Goal: Check status: Check status

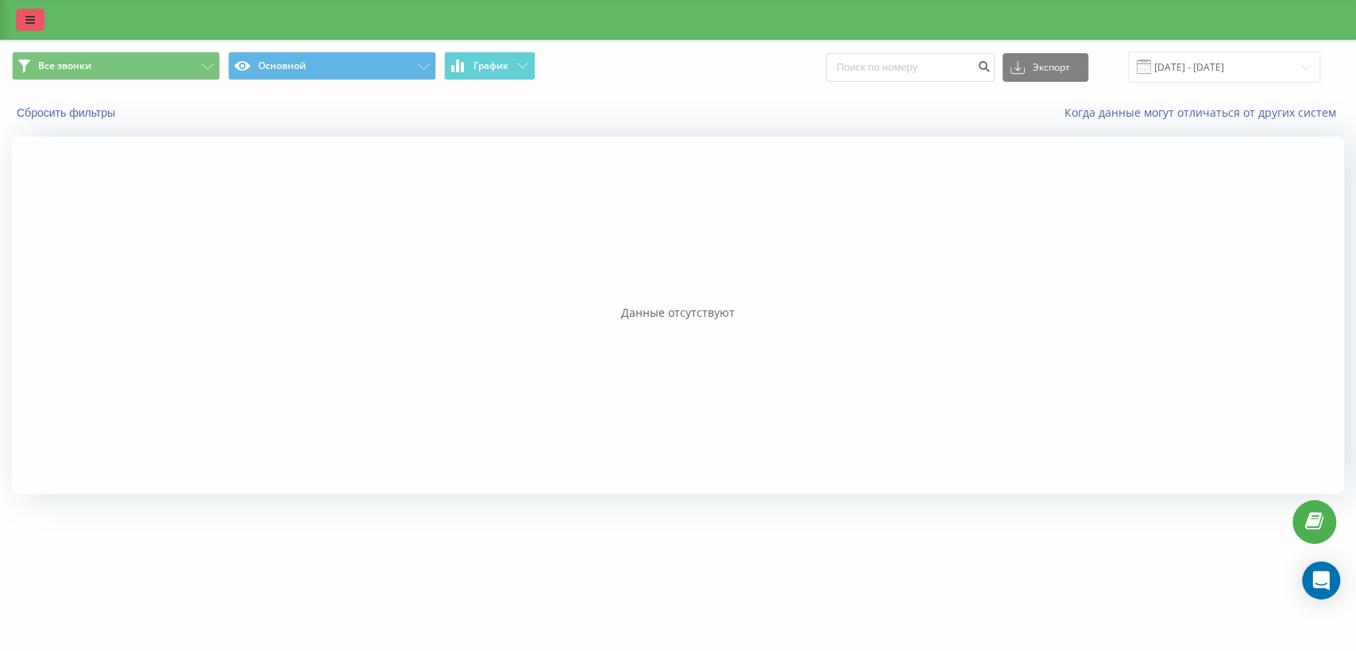
click at [27, 14] on icon at bounding box center [30, 19] width 10 height 11
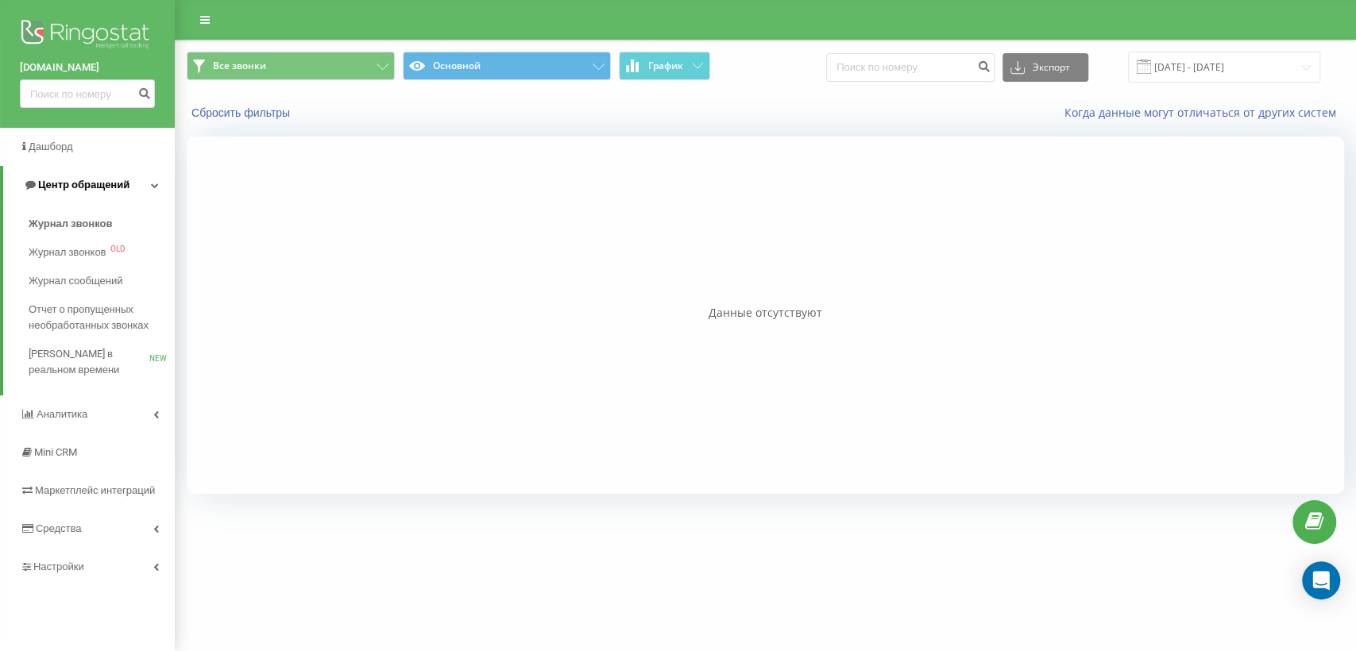
click at [72, 182] on span "Центр обращений" at bounding box center [83, 185] width 91 height 12
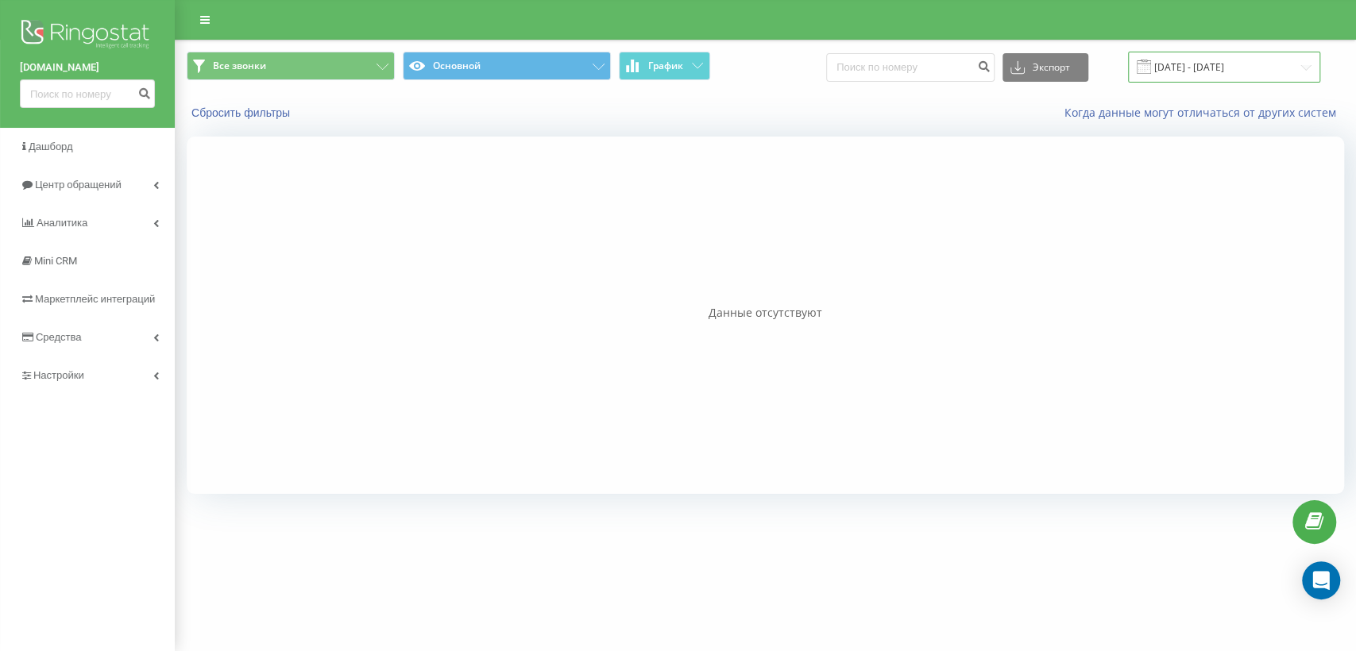
click at [1229, 65] on input "[DATE] - [DATE]" at bounding box center [1224, 67] width 192 height 31
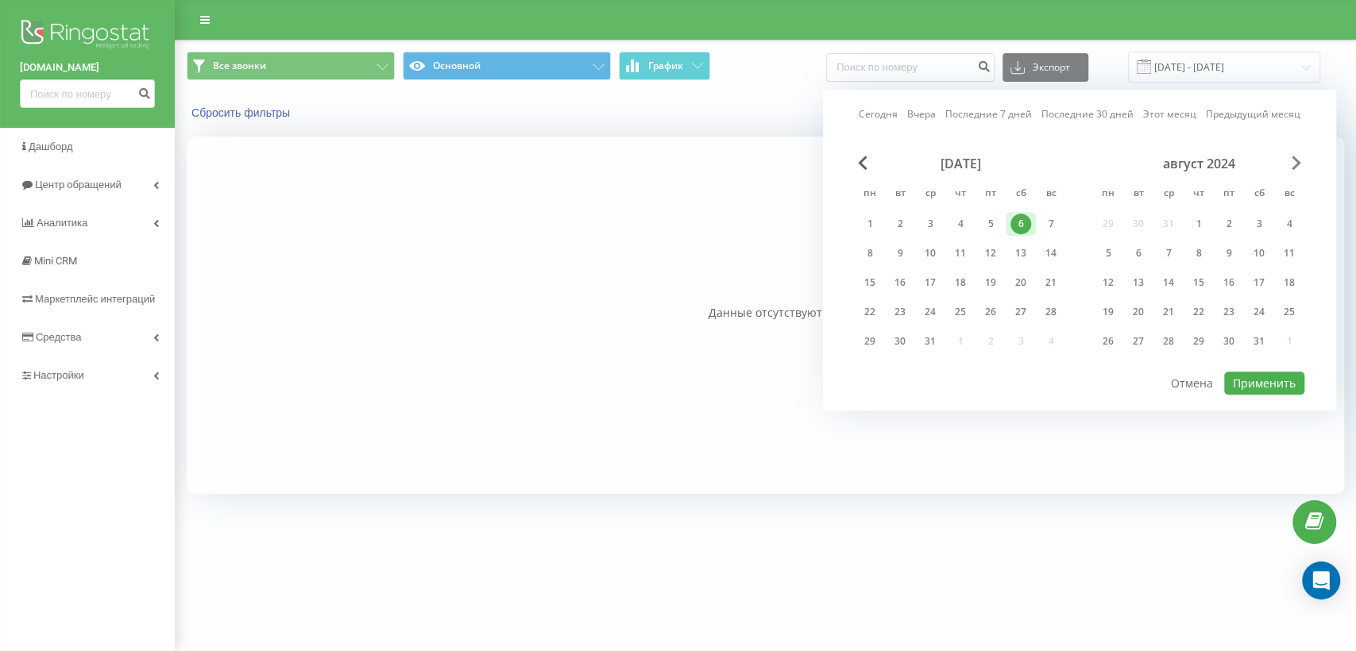
click at [1297, 157] on span "Next Month" at bounding box center [1296, 163] width 10 height 14
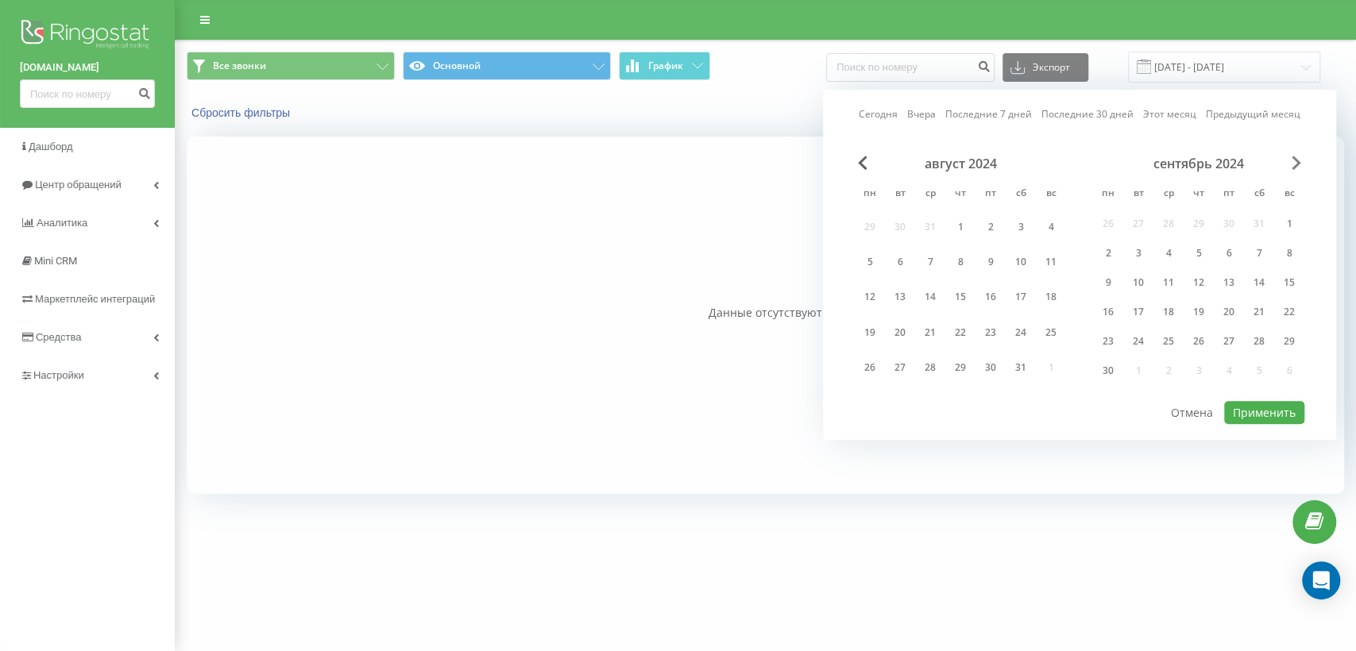
click at [1297, 157] on span "Next Month" at bounding box center [1296, 163] width 10 height 14
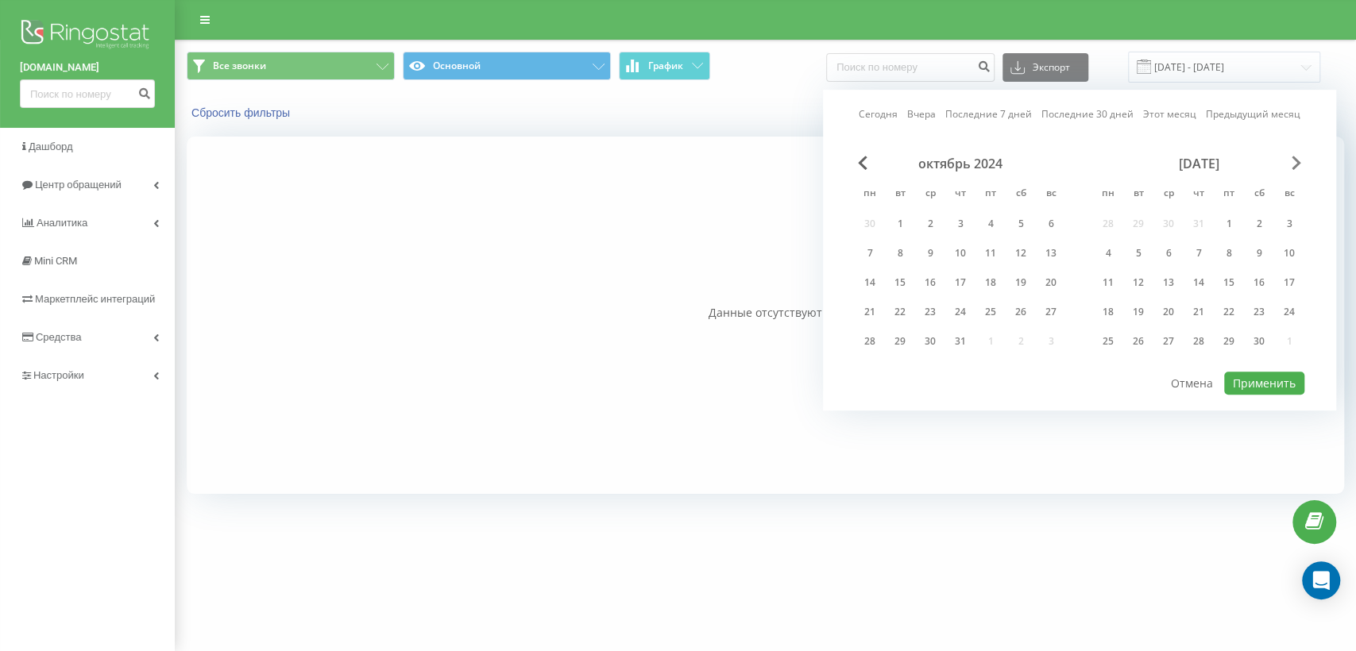
click at [1297, 157] on span "Next Month" at bounding box center [1296, 163] width 10 height 14
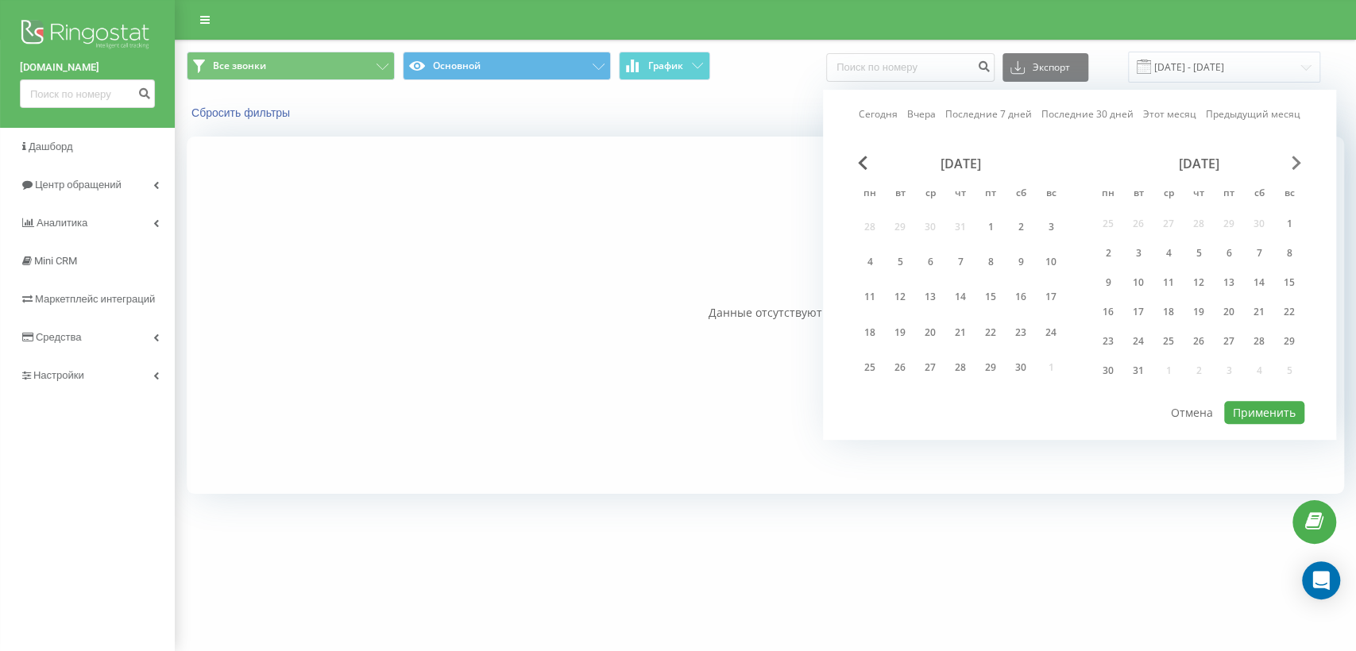
click at [1297, 157] on span "Next Month" at bounding box center [1296, 163] width 10 height 14
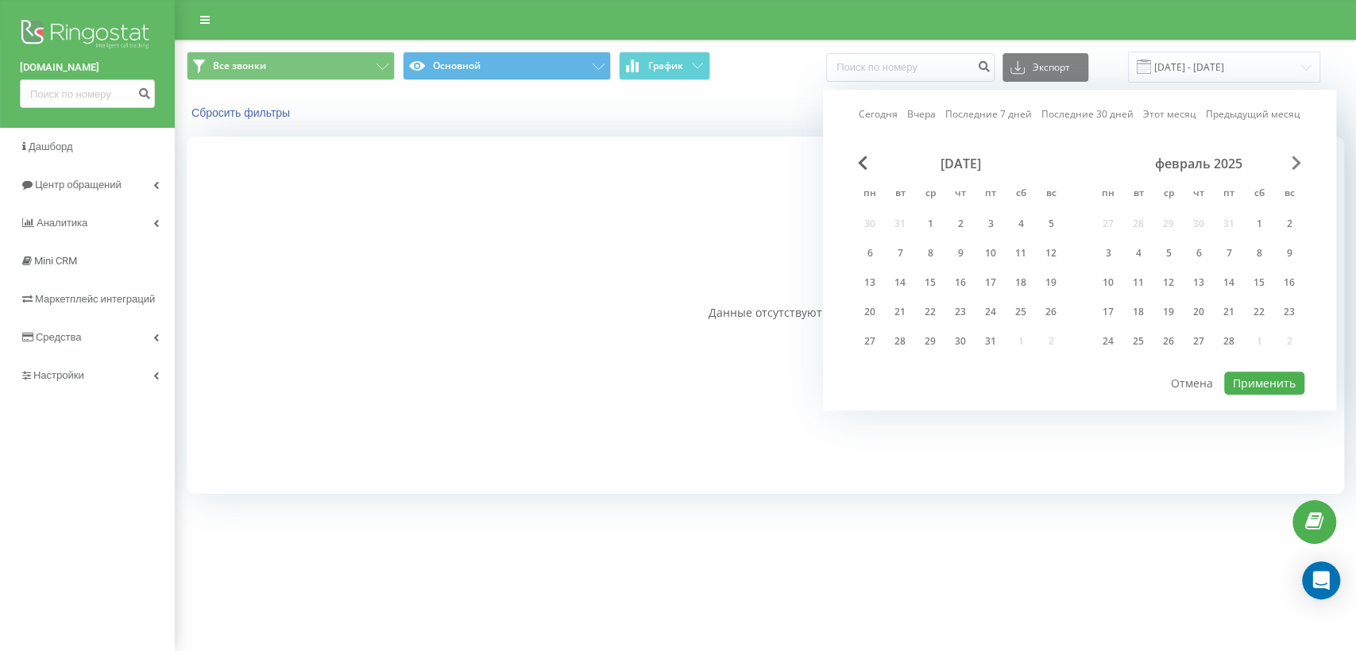
click at [1297, 157] on span "Next Month" at bounding box center [1296, 163] width 10 height 14
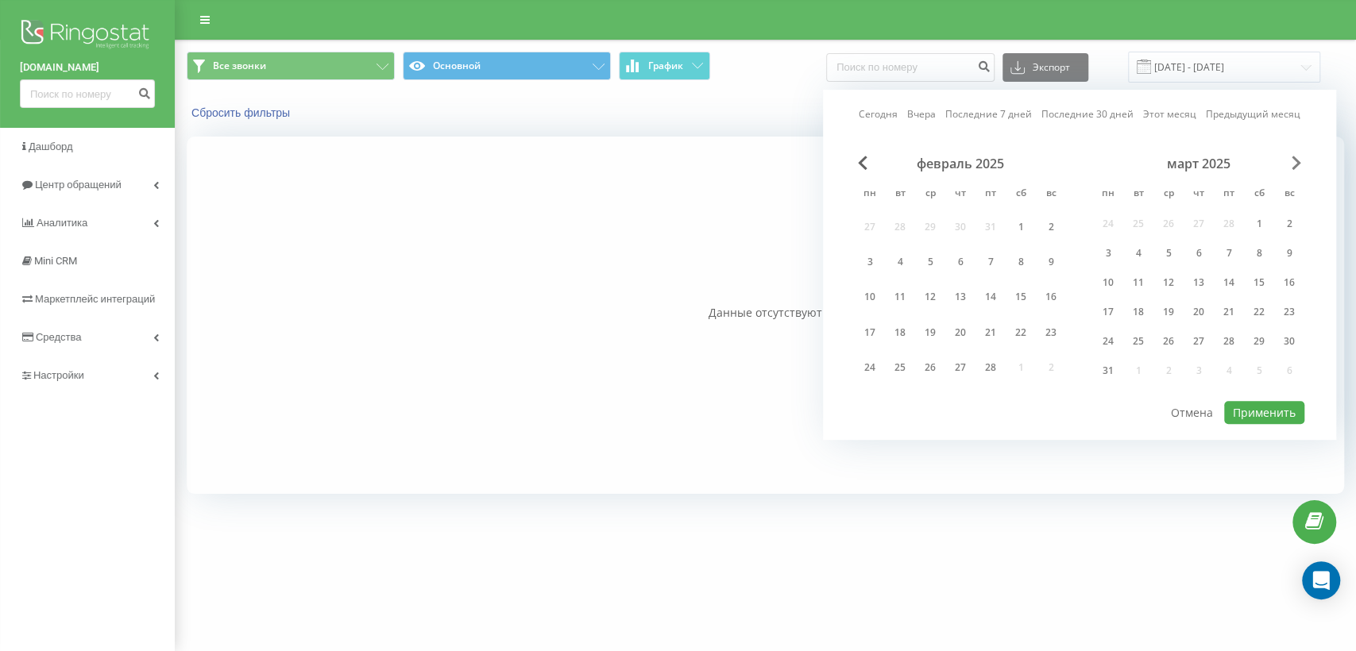
click at [1297, 157] on span "Next Month" at bounding box center [1296, 163] width 10 height 14
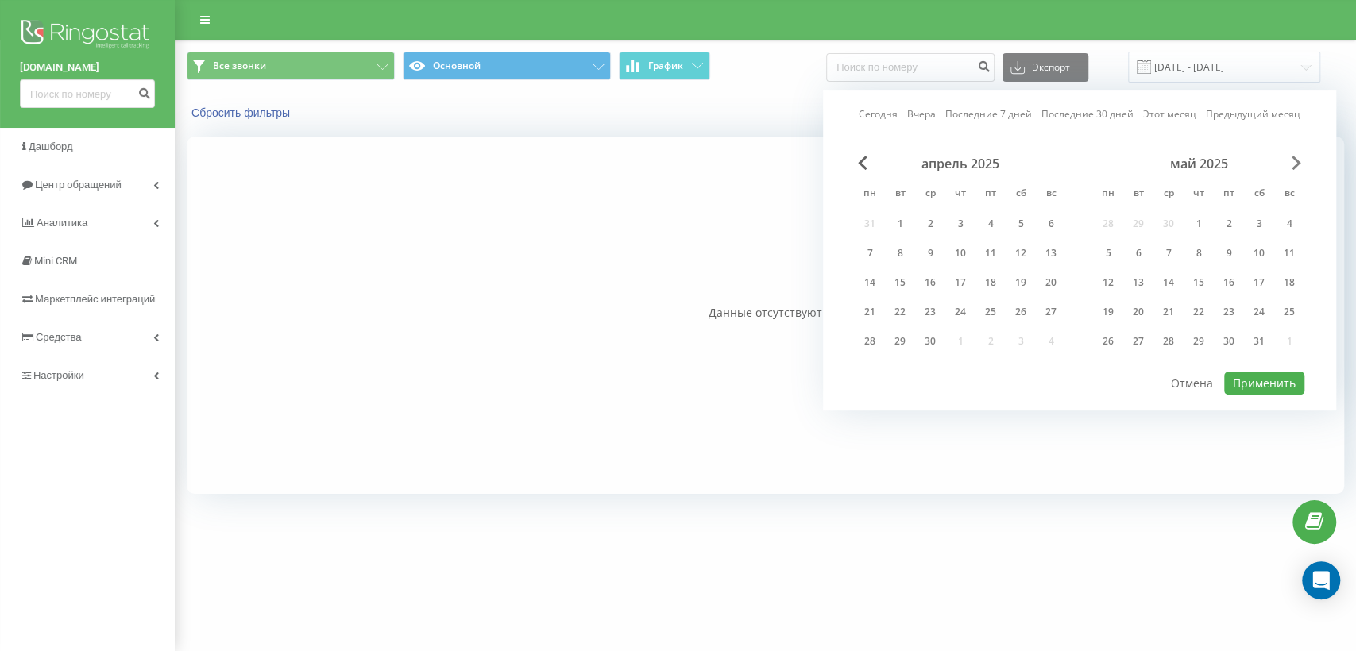
click at [1297, 157] on span "Next Month" at bounding box center [1296, 163] width 10 height 14
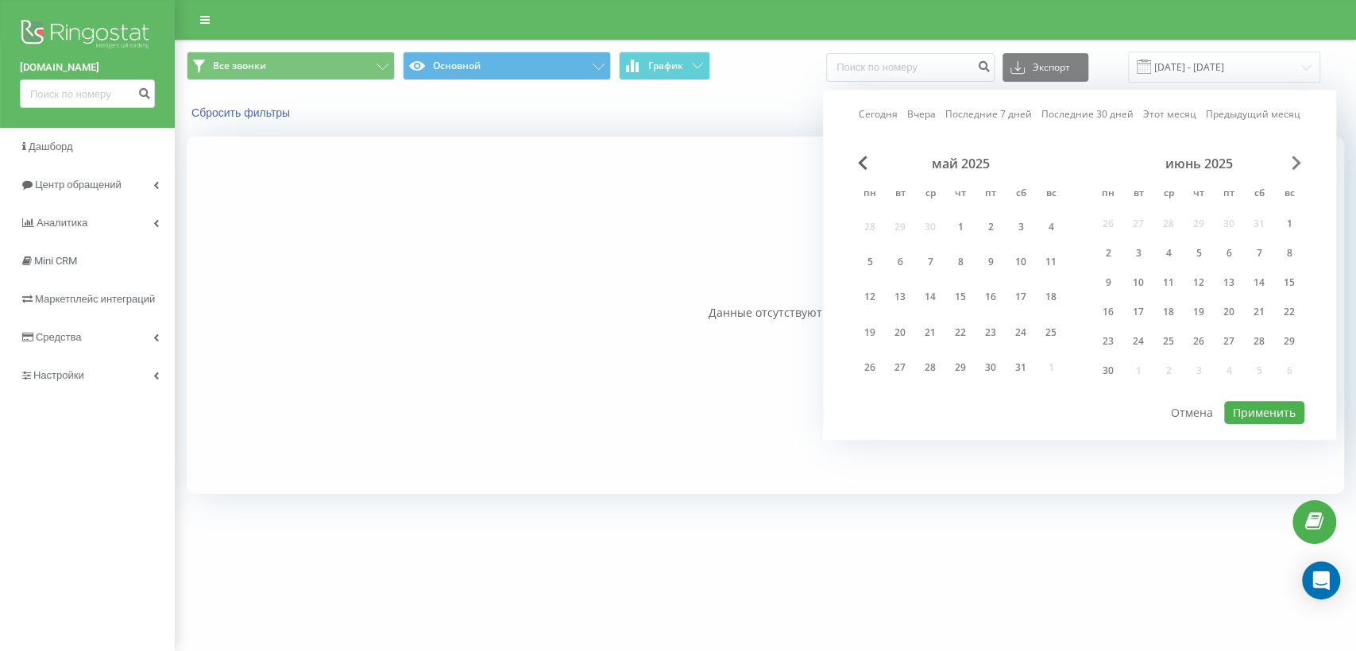
click at [1297, 157] on span "Next Month" at bounding box center [1296, 163] width 10 height 14
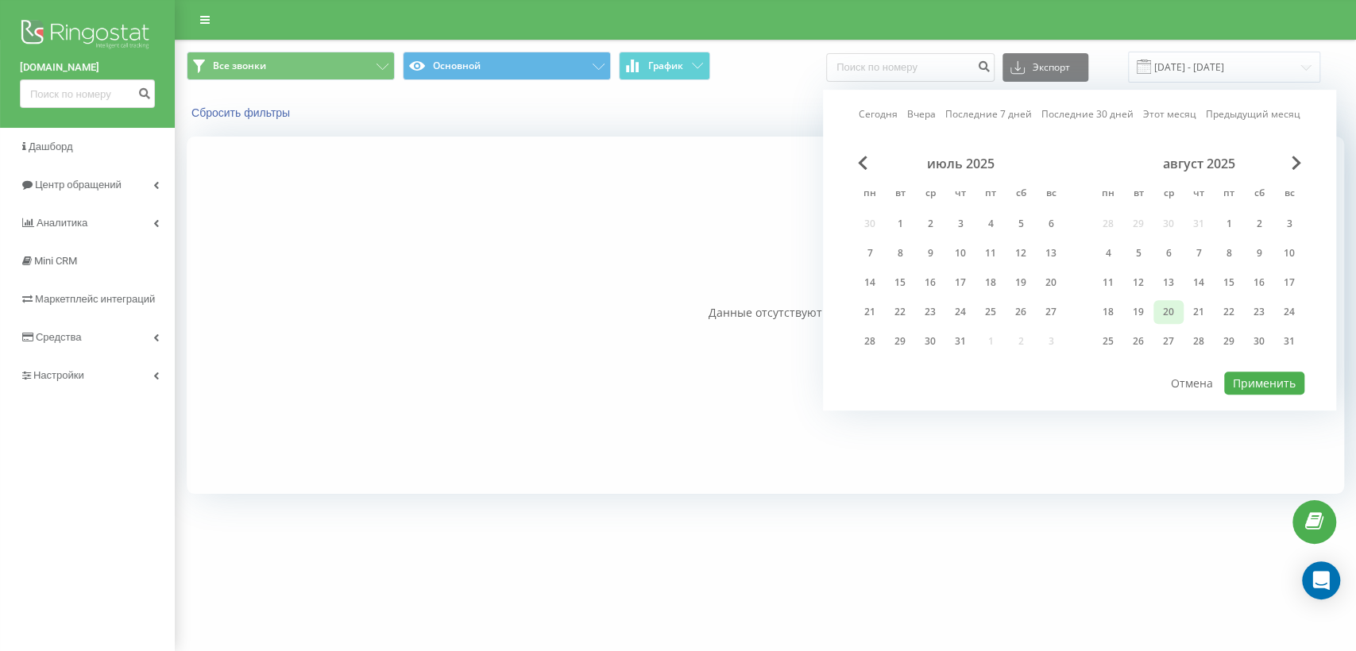
click at [1164, 302] on div "20" at bounding box center [1168, 312] width 21 height 21
click at [1258, 373] on button "Применить" at bounding box center [1264, 383] width 80 height 23
type input "[DATE] - [DATE]"
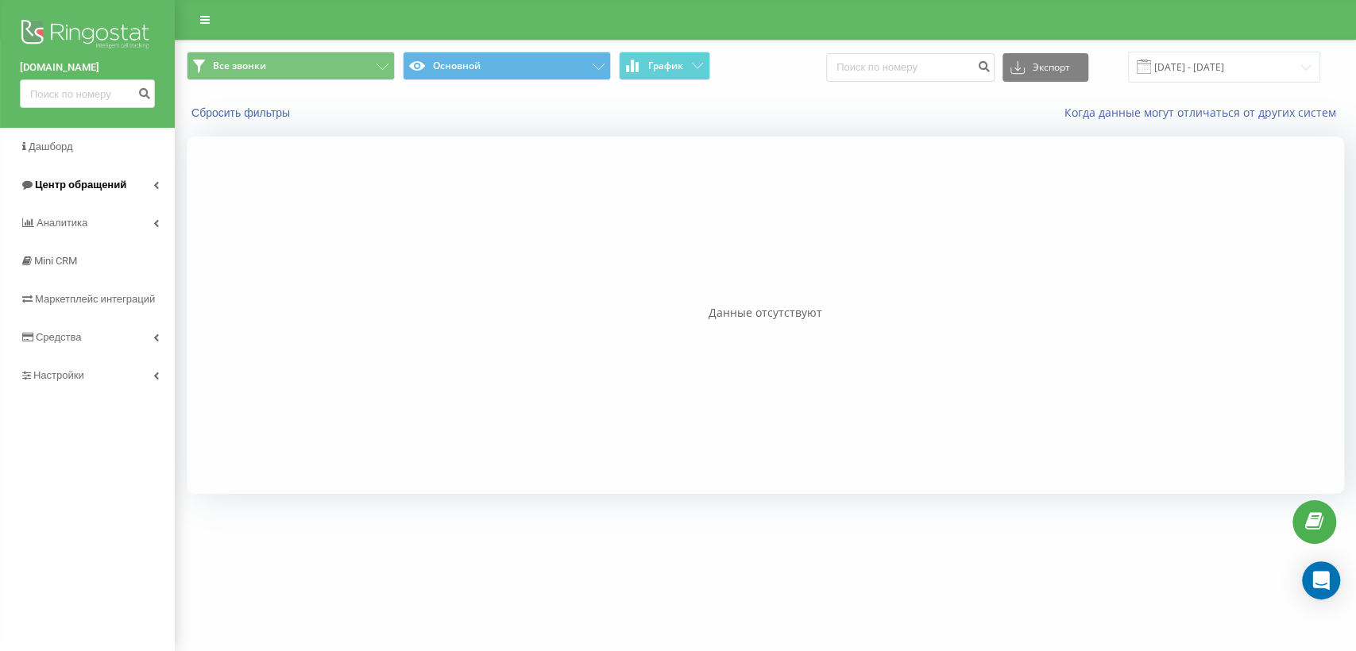
click at [72, 187] on span "Центр обращений" at bounding box center [80, 185] width 91 height 12
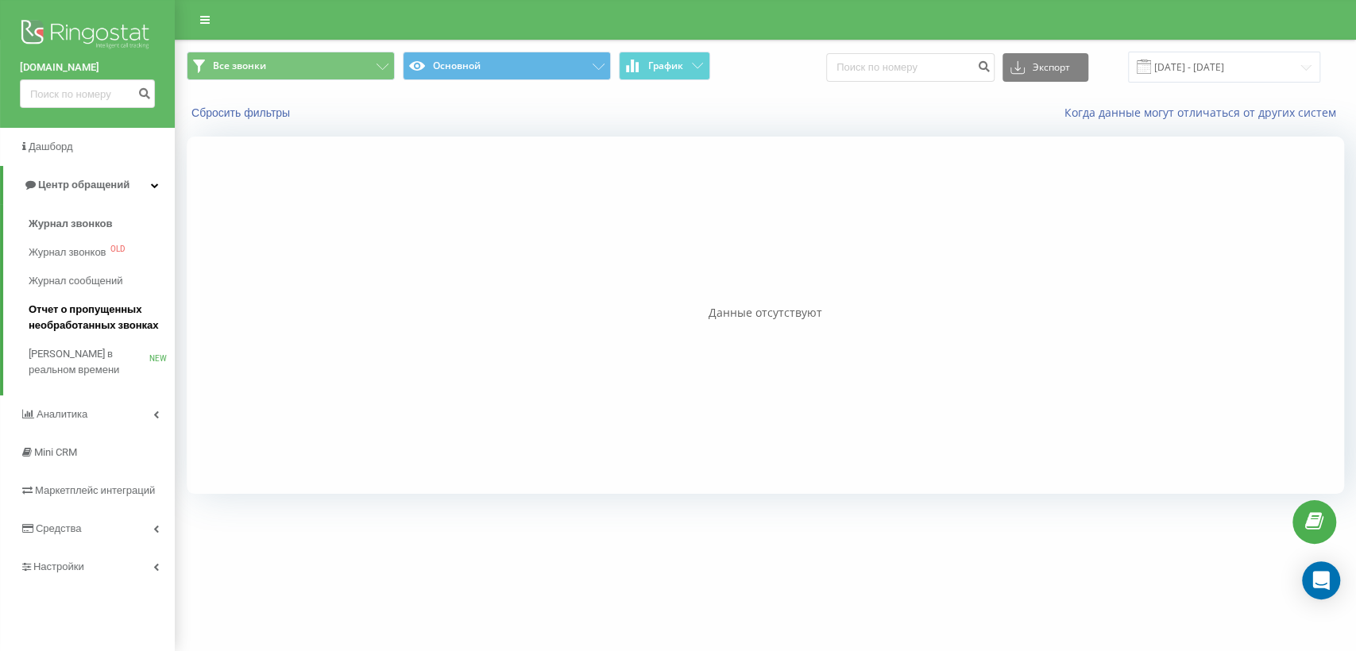
click at [70, 310] on span "Отчет о пропущенных необработанных звонках" at bounding box center [98, 318] width 138 height 32
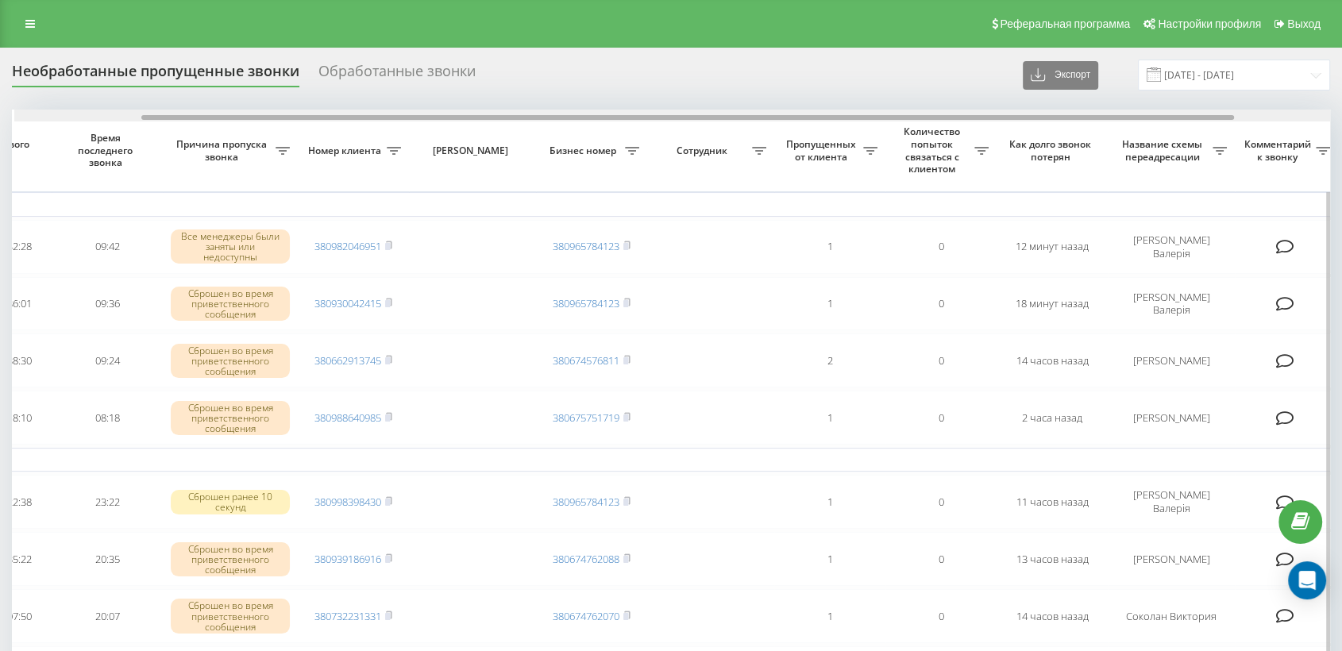
scroll to position [0, 161]
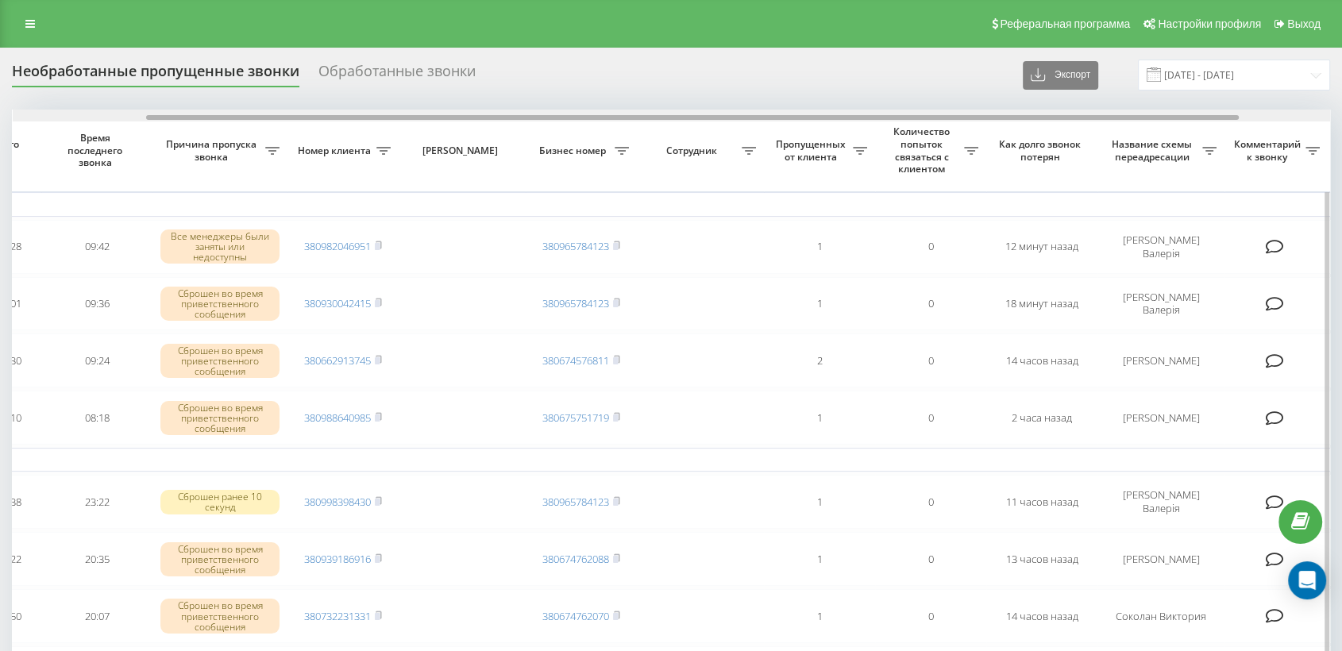
drag, startPoint x: 398, startPoint y: 118, endPoint x: 532, endPoint y: 110, distance: 134.5
click at [532, 110] on div at bounding box center [672, 116] width 1318 height 12
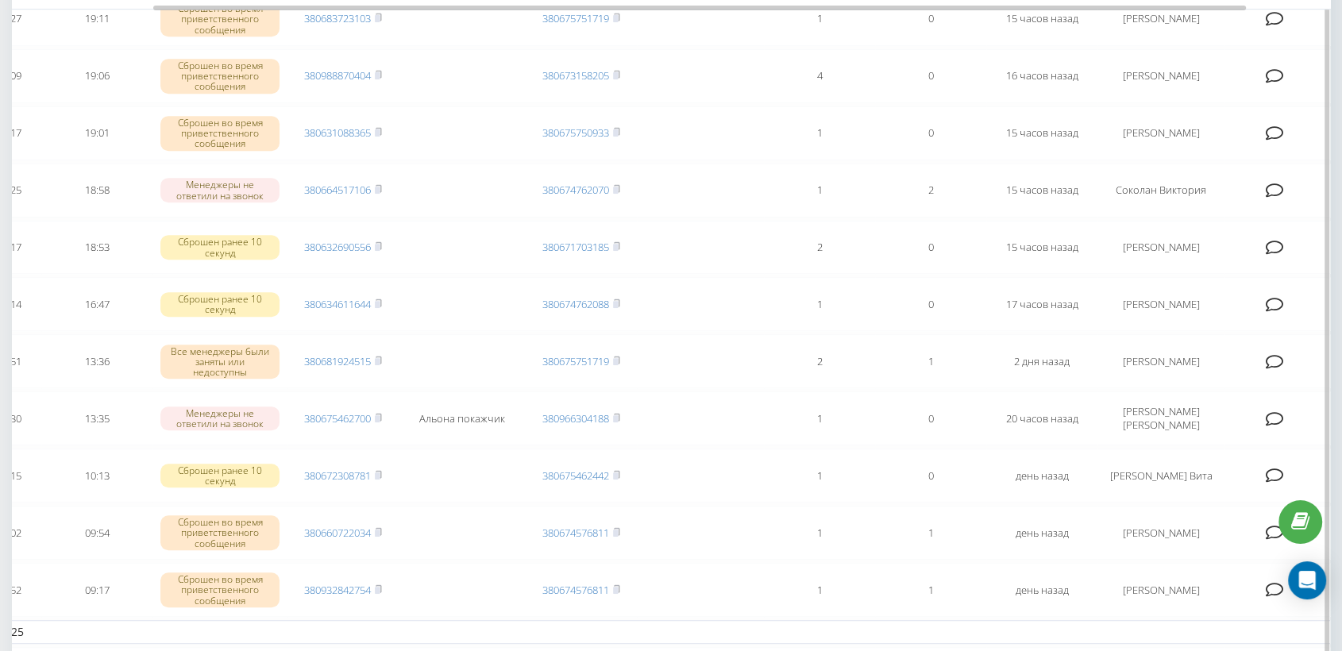
scroll to position [794, 0]
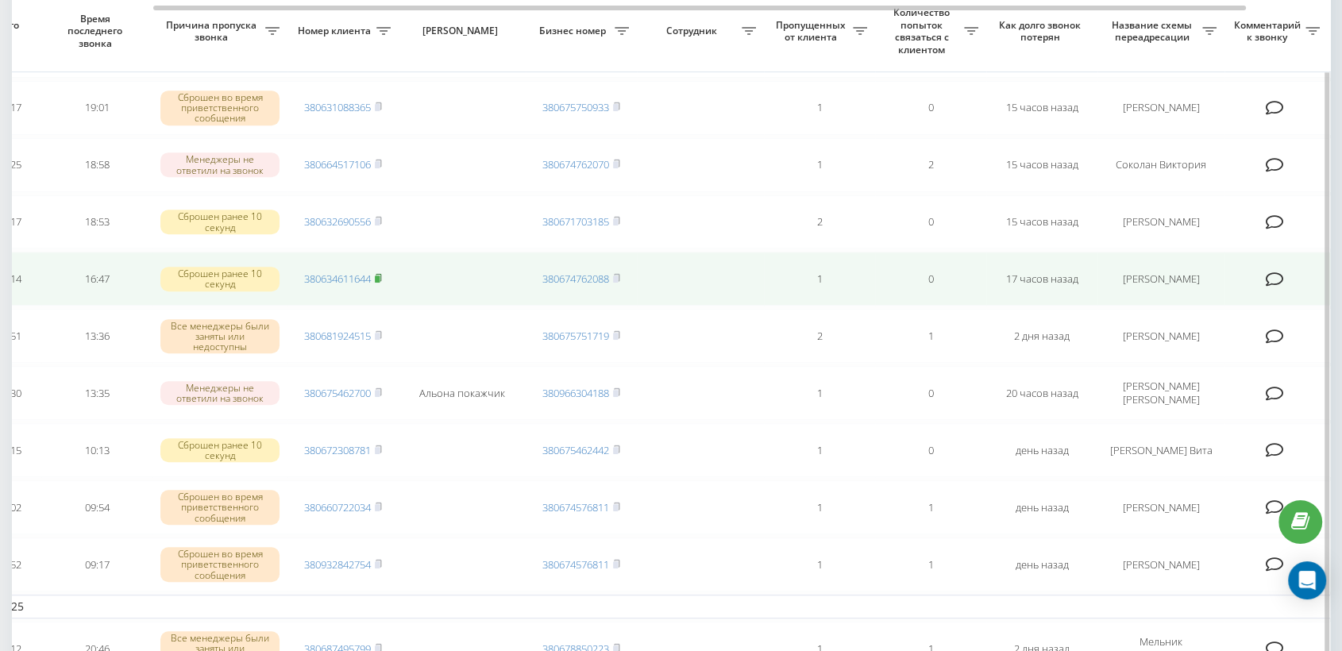
click at [379, 274] on icon at bounding box center [379, 277] width 6 height 7
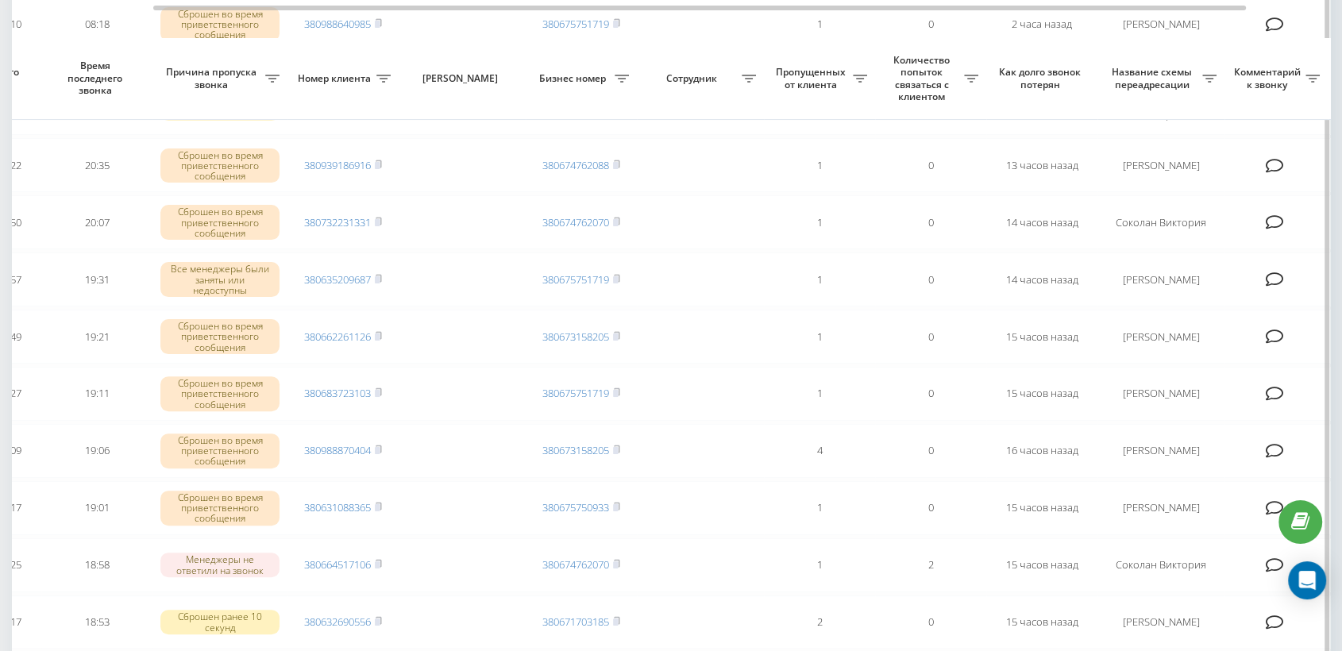
scroll to position [353, 0]
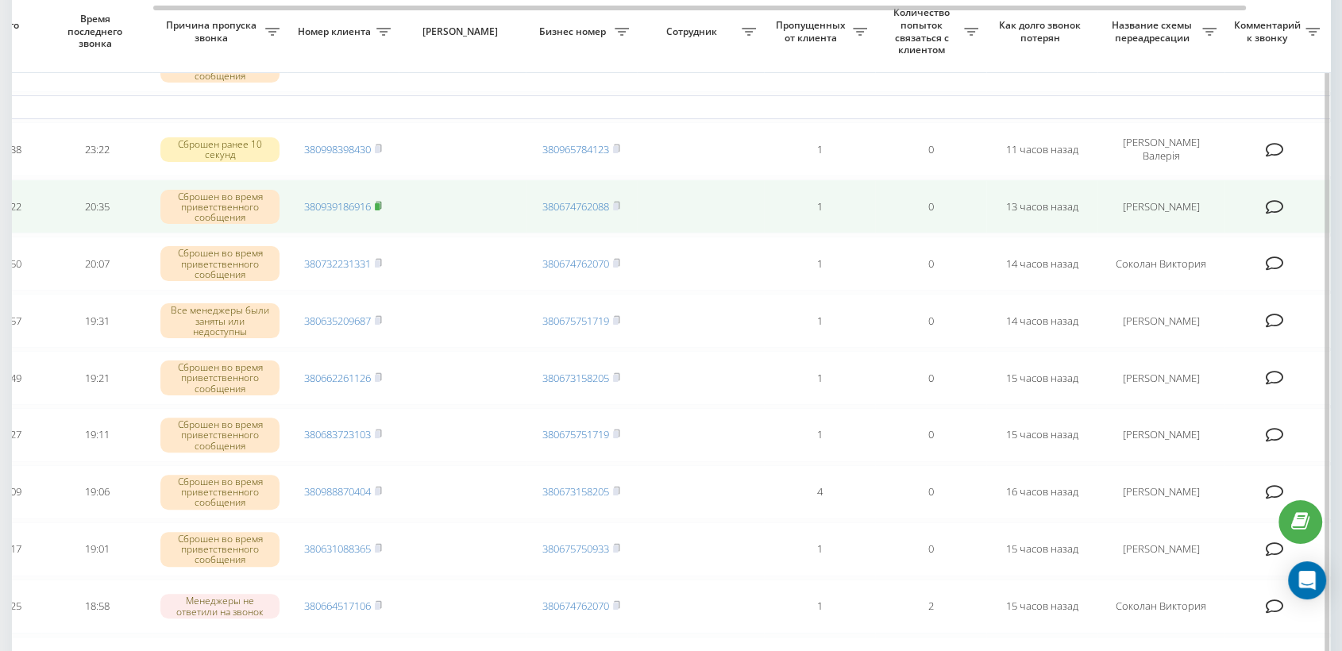
click at [380, 203] on rect at bounding box center [377, 206] width 5 height 7
